Goal: Information Seeking & Learning: Understand process/instructions

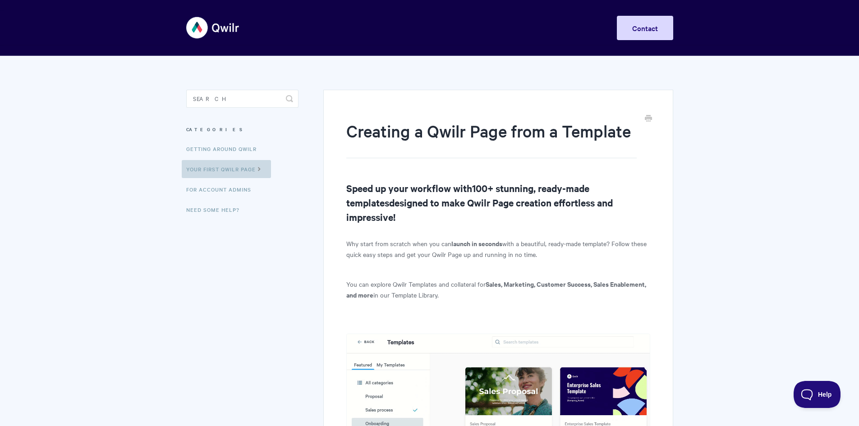
click at [247, 171] on link "Your First Qwilr Page" at bounding box center [226, 169] width 89 height 18
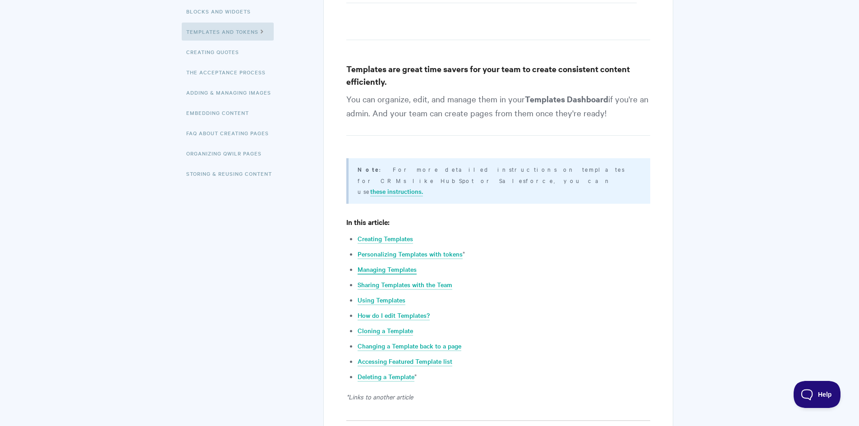
scroll to position [180, 0]
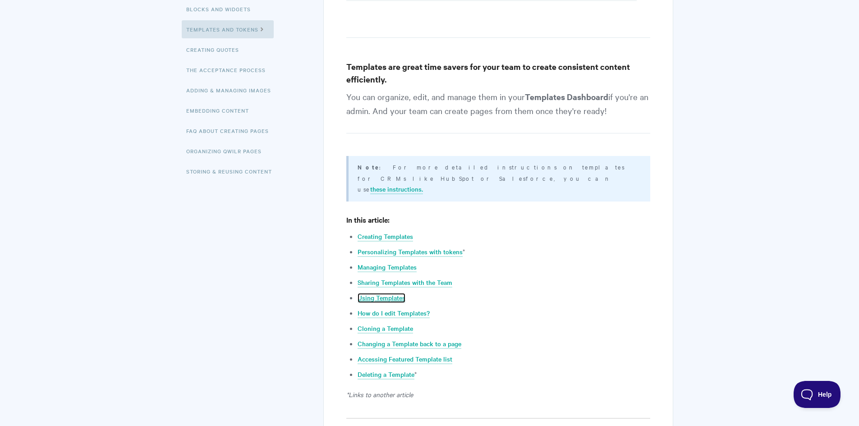
click at [395, 293] on link "Using Templates" at bounding box center [382, 298] width 48 height 10
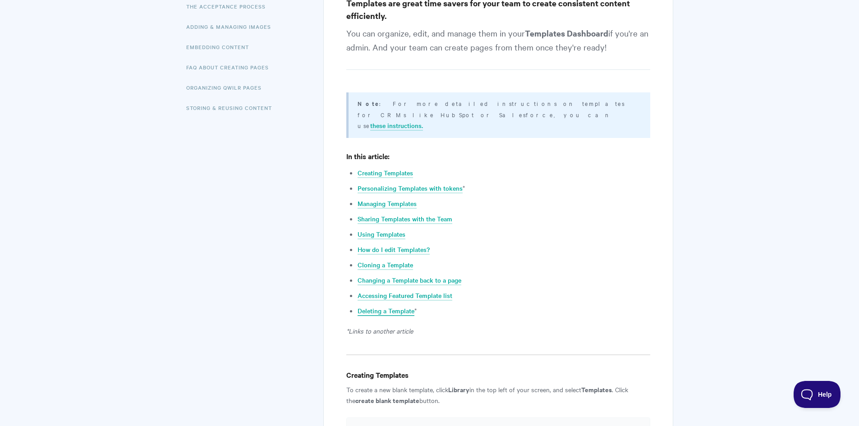
scroll to position [206, 0]
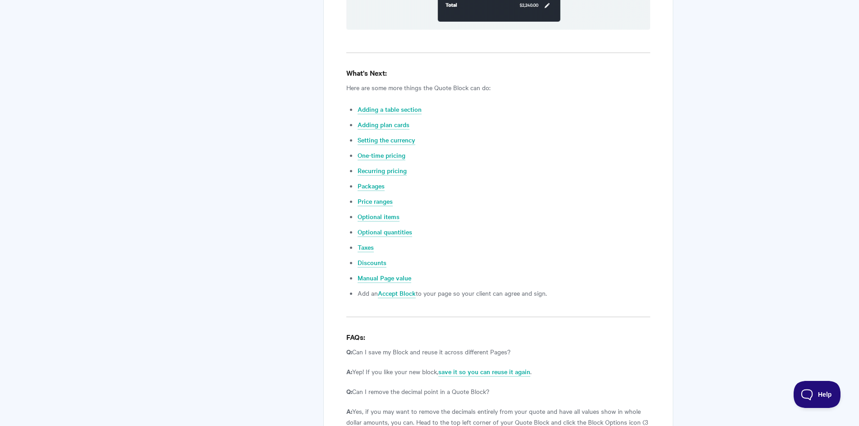
scroll to position [3383, 0]
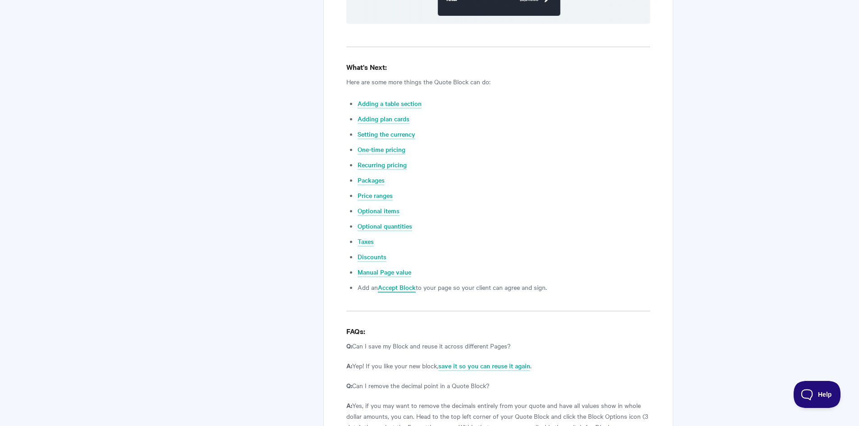
click at [407, 283] on link "Accept Block" at bounding box center [397, 288] width 38 height 10
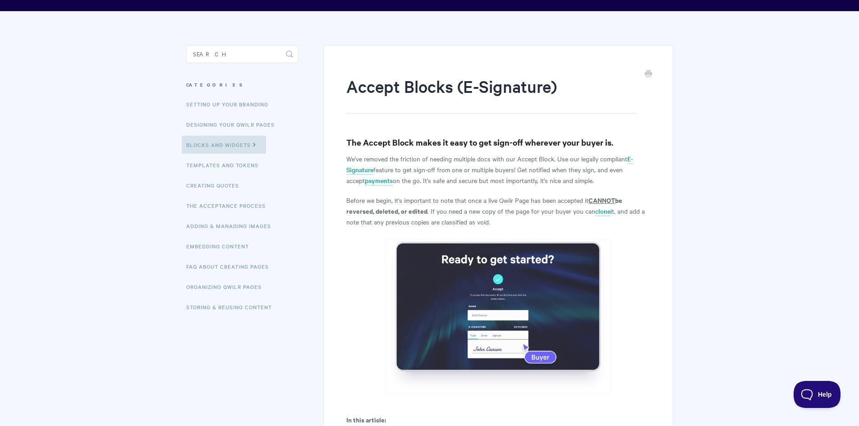
scroll to position [45, 0]
click at [200, 83] on h3 "Categories" at bounding box center [242, 84] width 112 height 16
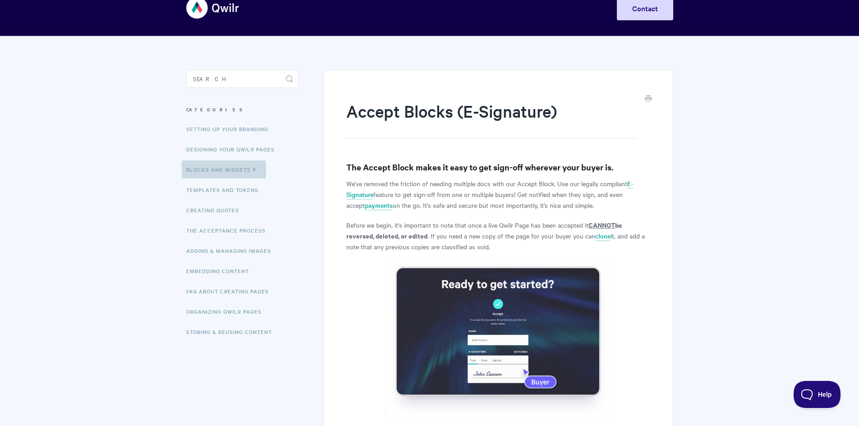
scroll to position [0, 0]
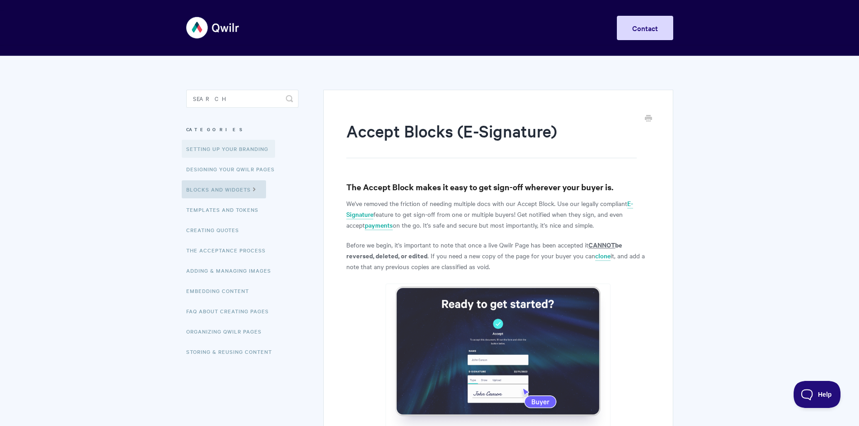
click at [217, 152] on link "Setting up your Branding" at bounding box center [228, 149] width 93 height 18
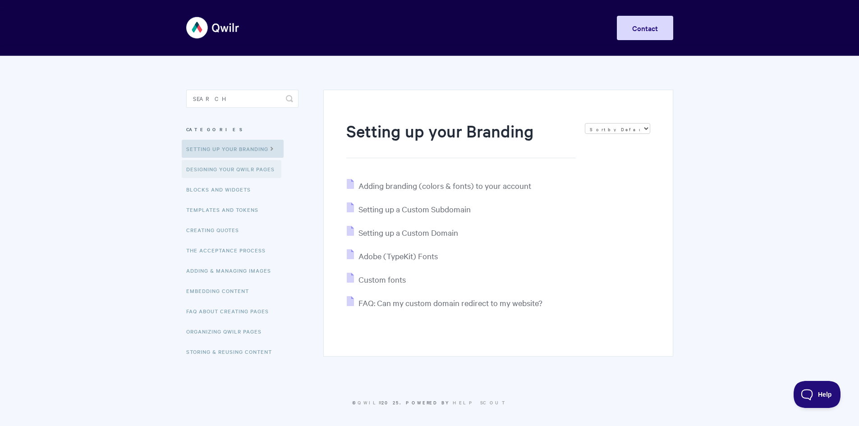
click at [221, 169] on link "Designing Your Qwilr Pages" at bounding box center [232, 169] width 100 height 18
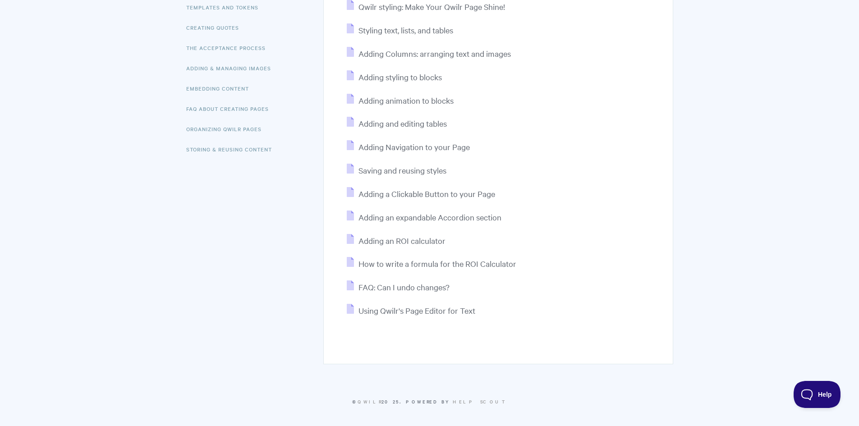
scroll to position [205, 0]
click at [427, 285] on span "FAQ: Can I undo changes?" at bounding box center [404, 285] width 91 height 10
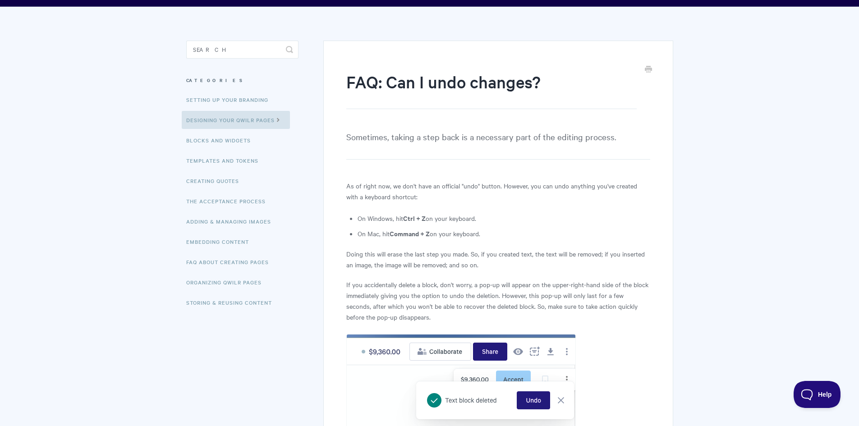
scroll to position [48, 0]
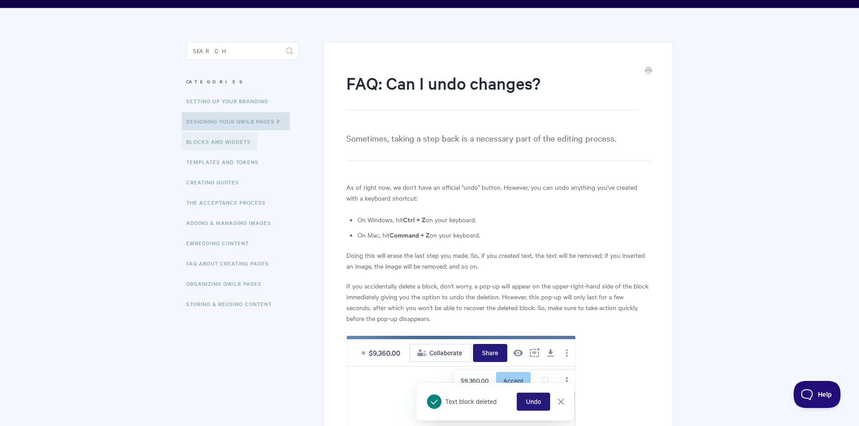
click at [224, 144] on link "Blocks and Widgets" at bounding box center [220, 142] width 76 height 18
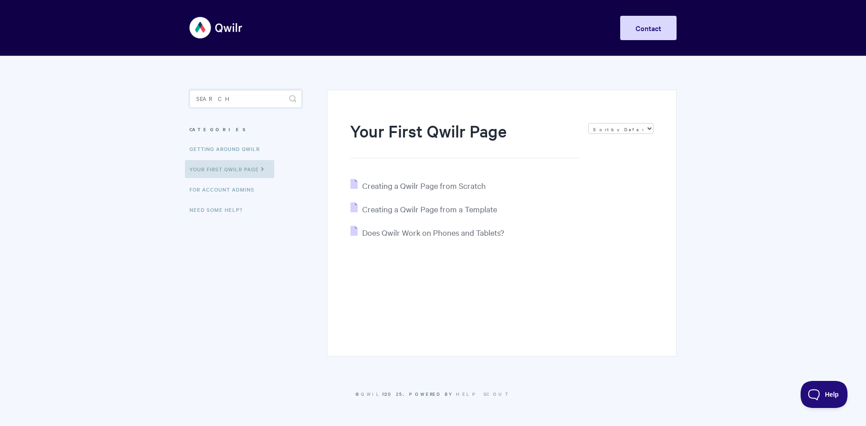
click at [258, 96] on input "Search" at bounding box center [245, 99] width 112 height 18
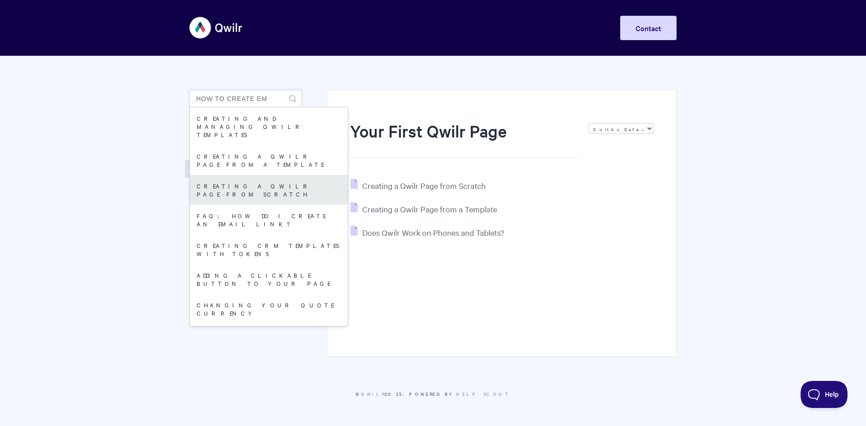
type input "how TO CREATE EM"
click at [265, 175] on link "Creating a Qwilr Page from Scratch" at bounding box center [269, 190] width 158 height 30
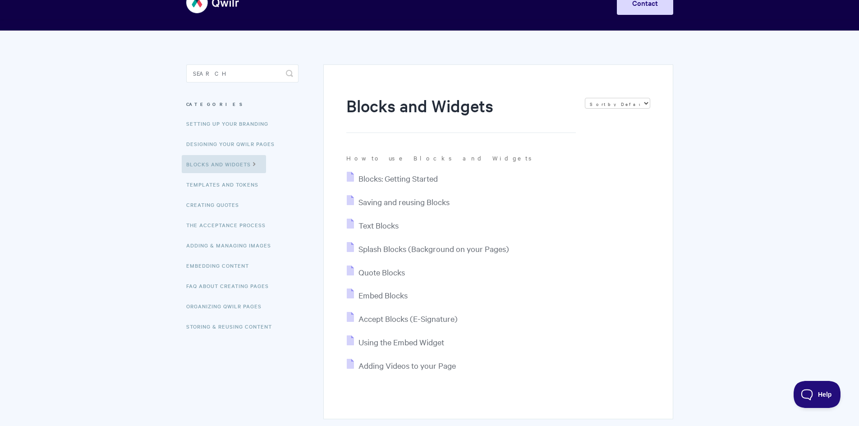
scroll to position [45, 0]
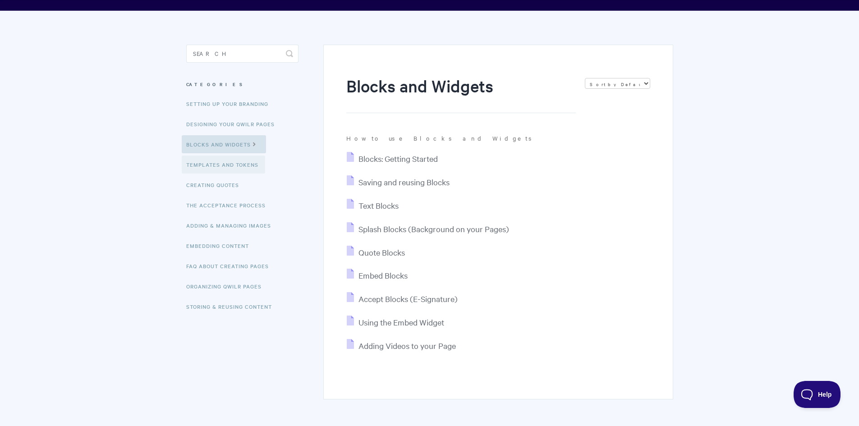
click at [235, 162] on link "Templates and Tokens" at bounding box center [223, 165] width 83 height 18
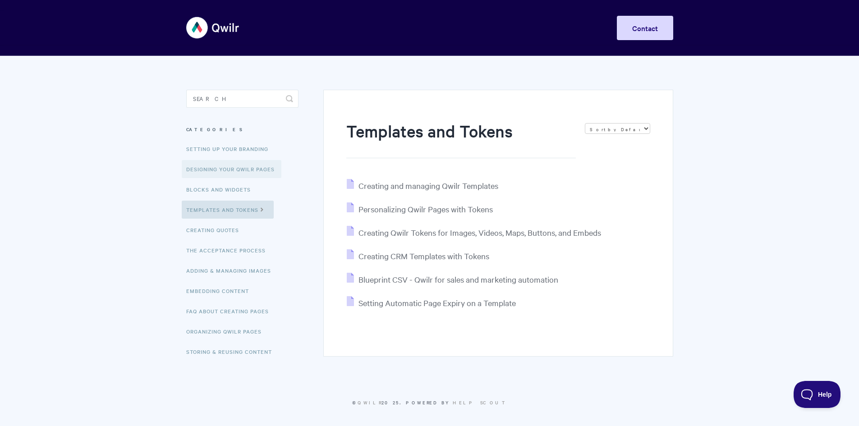
scroll to position [4, 0]
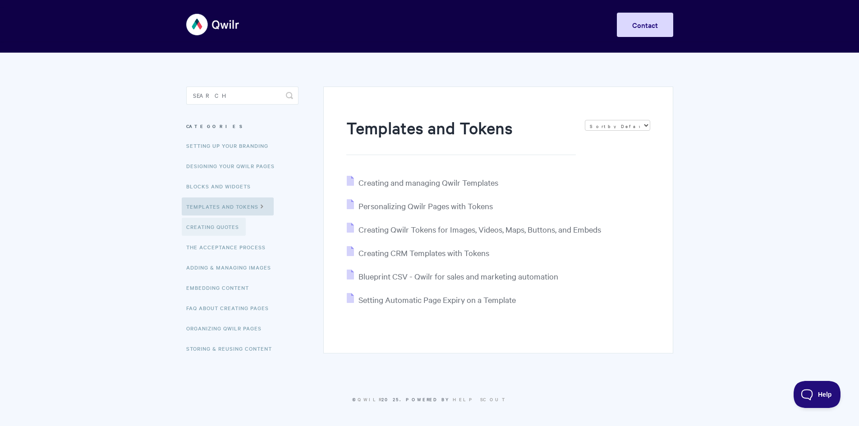
click at [215, 228] on link "Creating Quotes" at bounding box center [214, 227] width 64 height 18
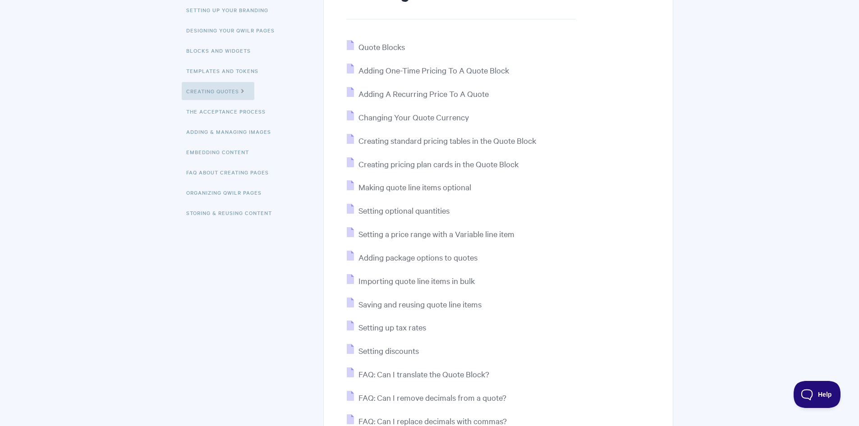
scroll to position [135, 0]
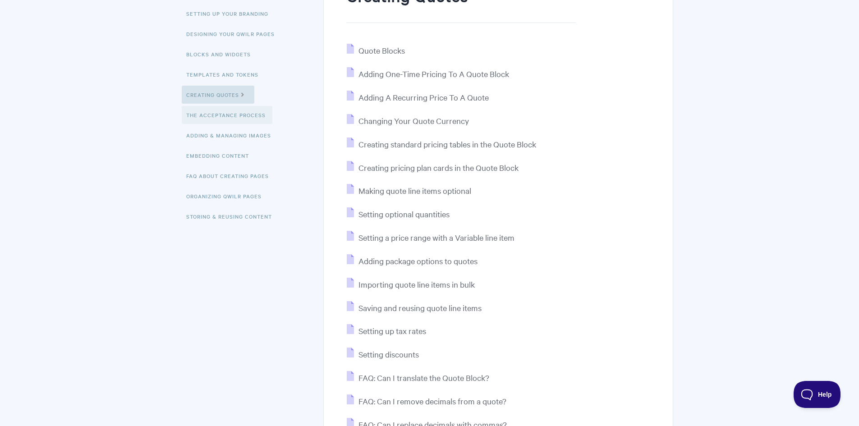
click at [233, 118] on link "The Acceptance Process" at bounding box center [227, 115] width 91 height 18
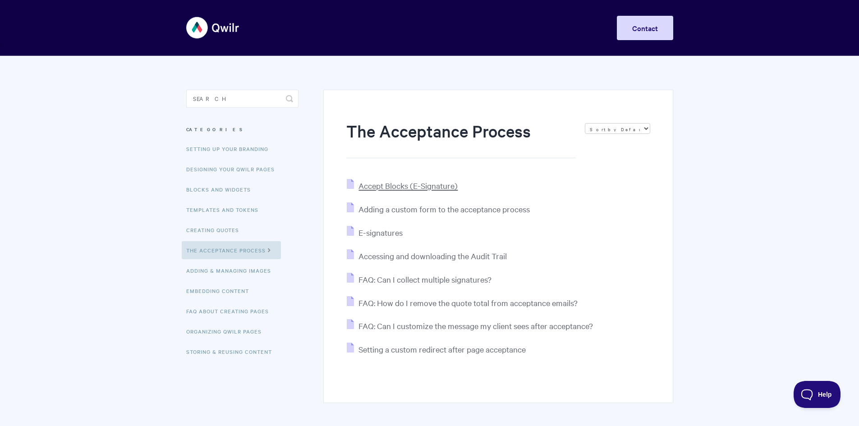
click at [420, 186] on span "Accept Blocks (E-Signature)" at bounding box center [408, 185] width 99 height 10
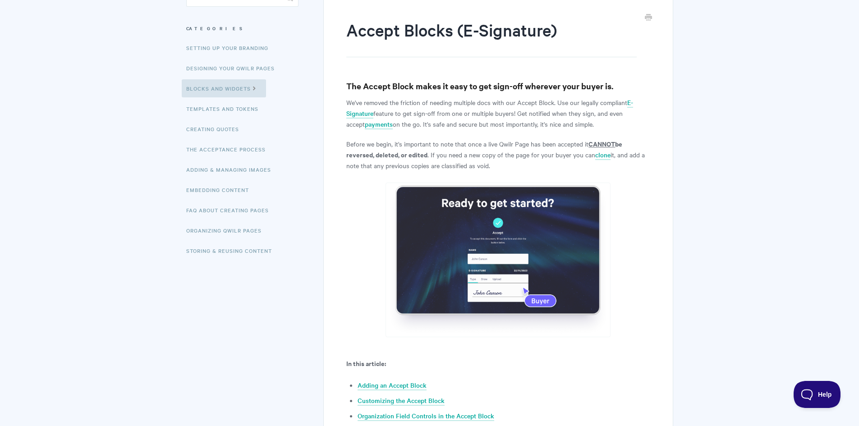
scroll to position [180, 0]
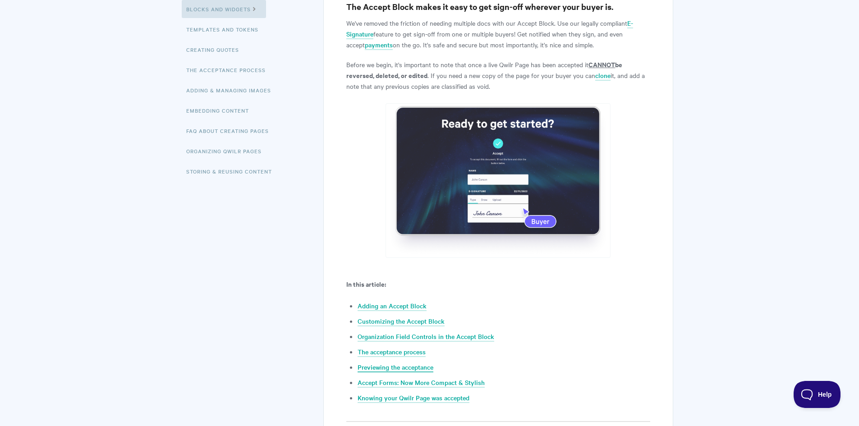
click at [394, 367] on link "Previewing the acceptance" at bounding box center [396, 368] width 76 height 10
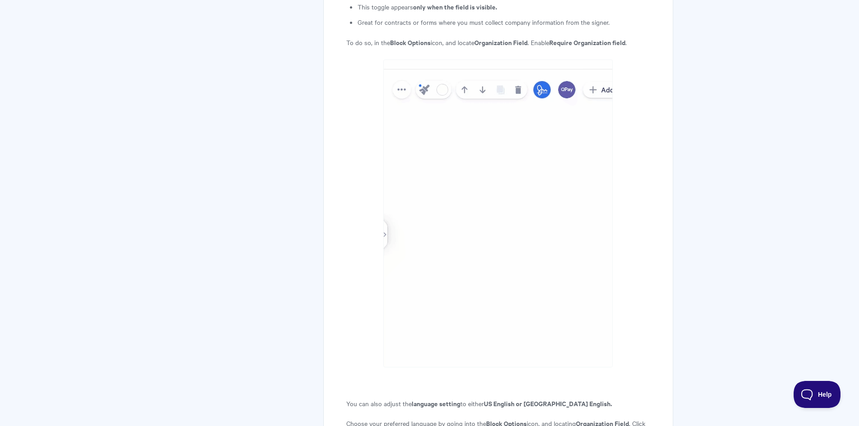
scroll to position [2792, 0]
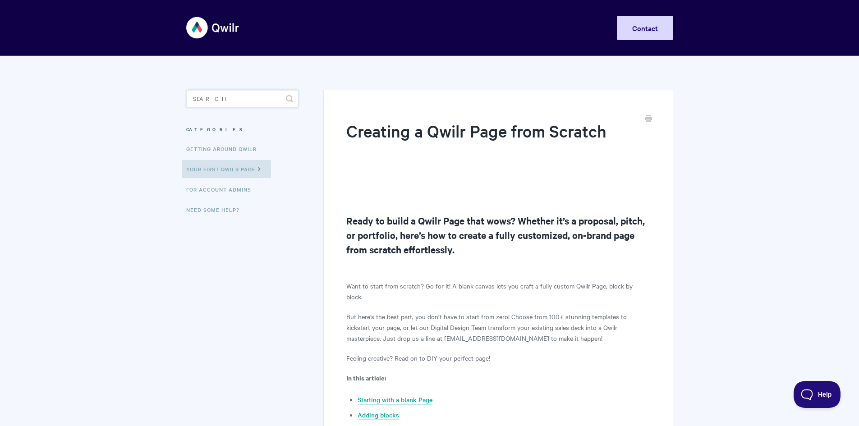
click at [241, 101] on input "Search" at bounding box center [242, 99] width 112 height 18
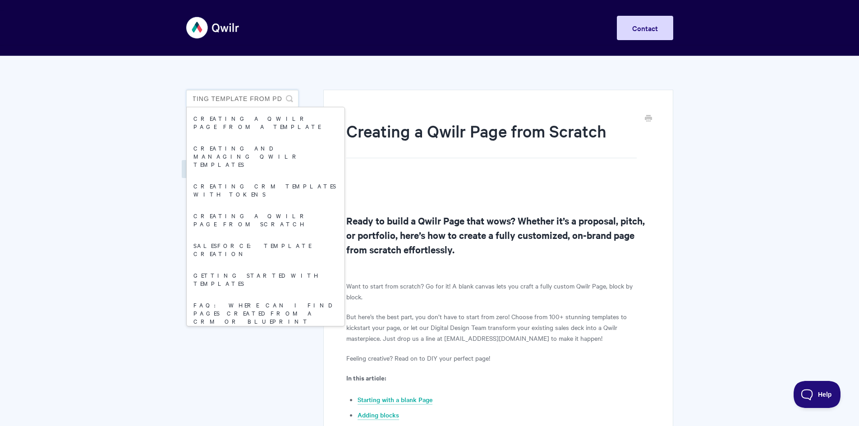
scroll to position [0, 23]
type input "CREATING TEMPLATE FROM PDF"
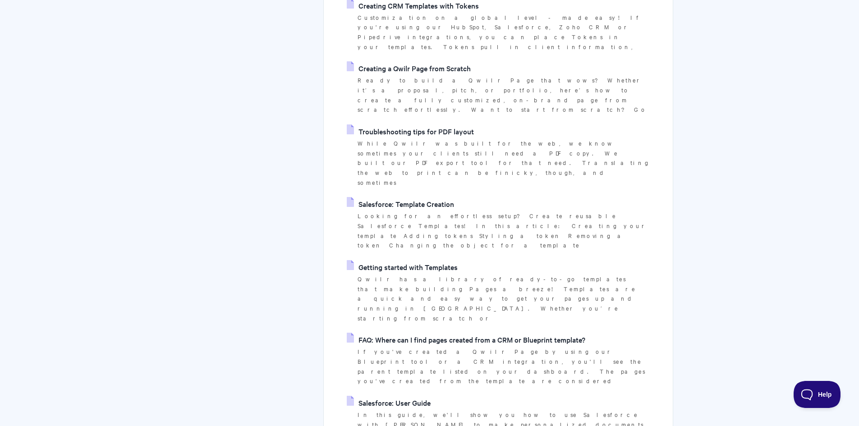
scroll to position [451, 0]
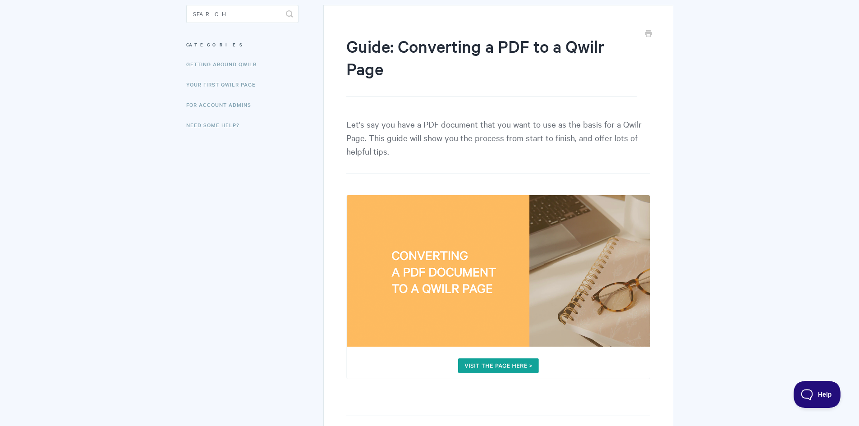
scroll to position [180, 0]
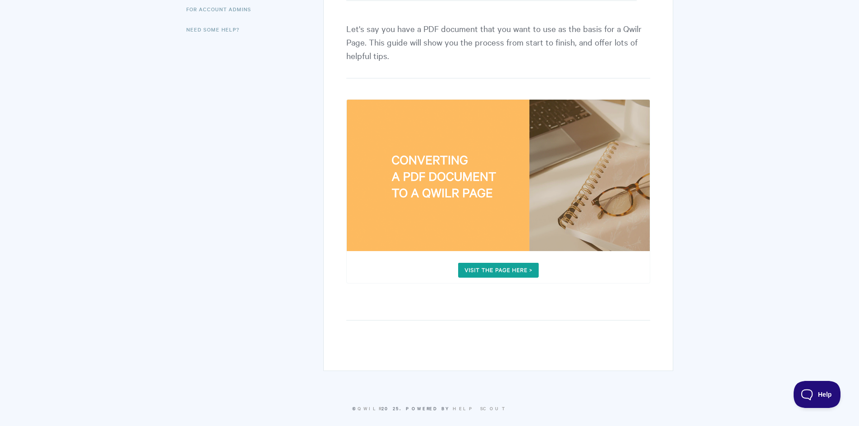
click at [487, 270] on img at bounding box center [498, 191] width 304 height 185
